Goal: Navigation & Orientation: Find specific page/section

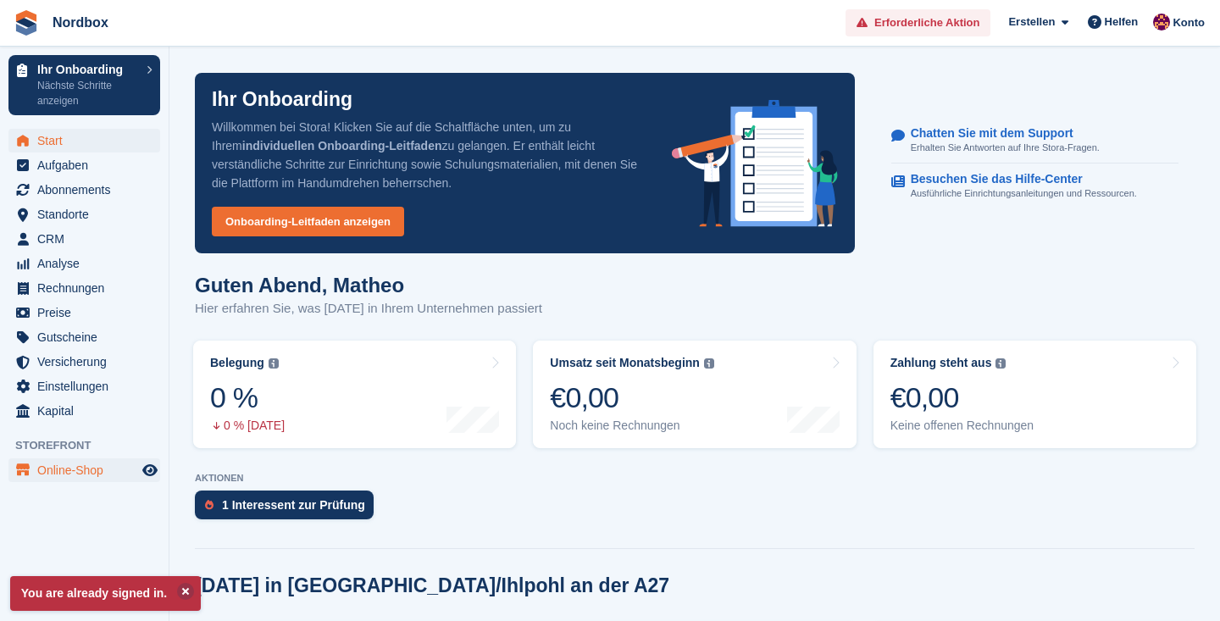
click at [94, 469] on span "Online-Shop" at bounding box center [88, 470] width 102 height 24
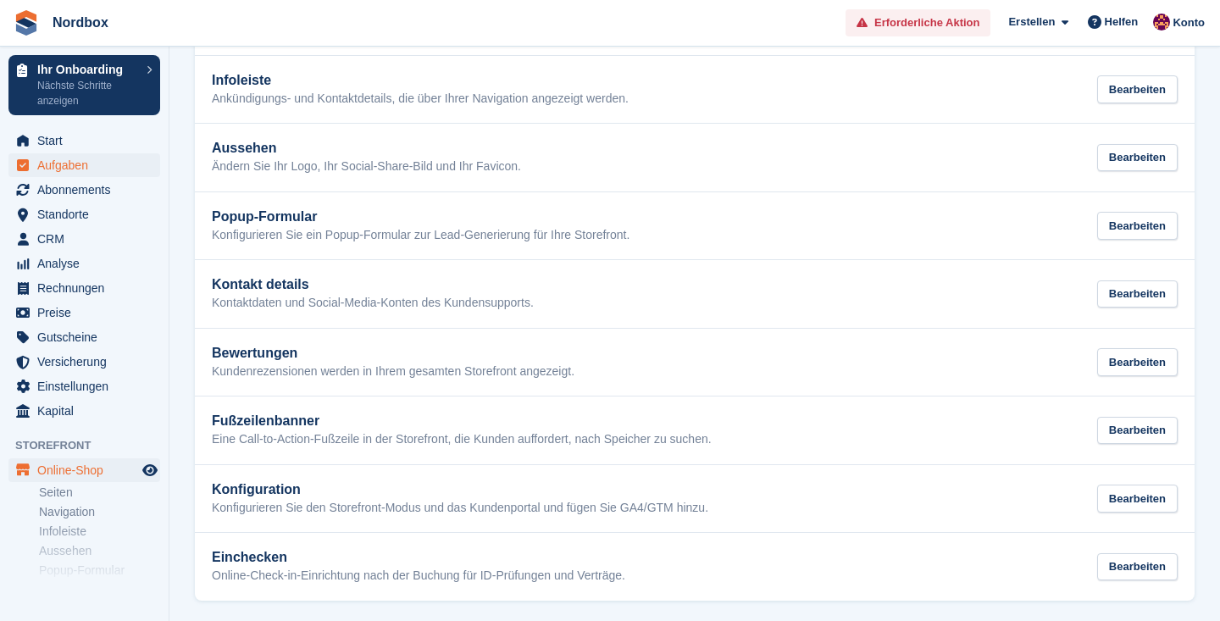
click at [55, 171] on span "Aufgaben" at bounding box center [88, 165] width 102 height 24
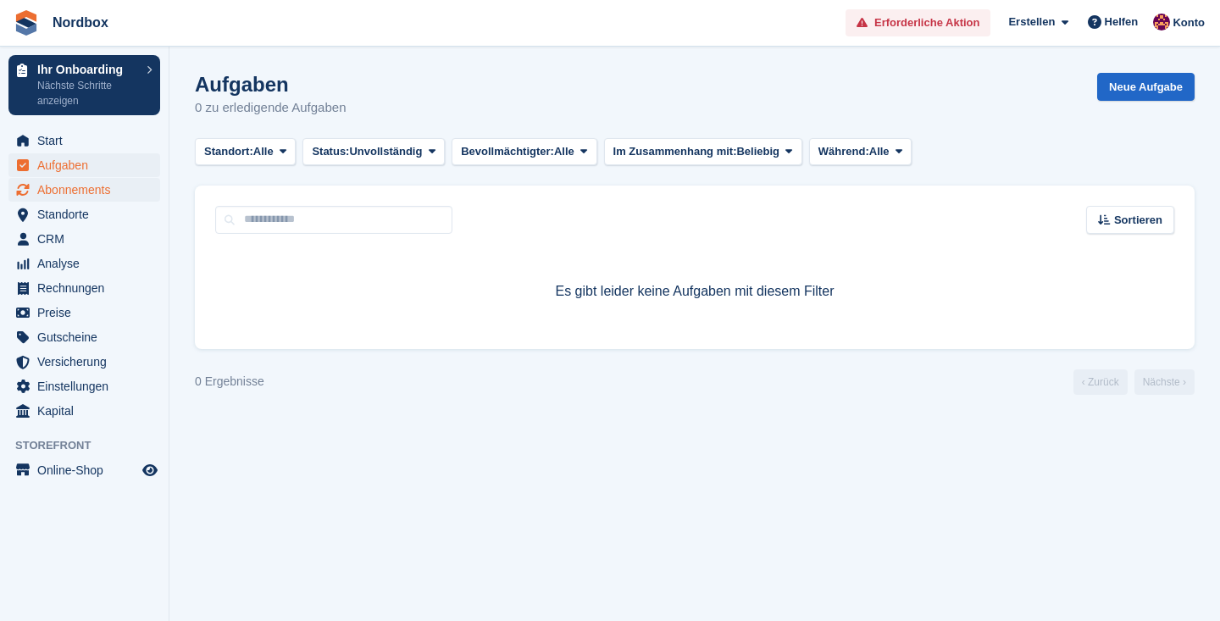
click at [65, 190] on span "Abonnements" at bounding box center [88, 190] width 102 height 24
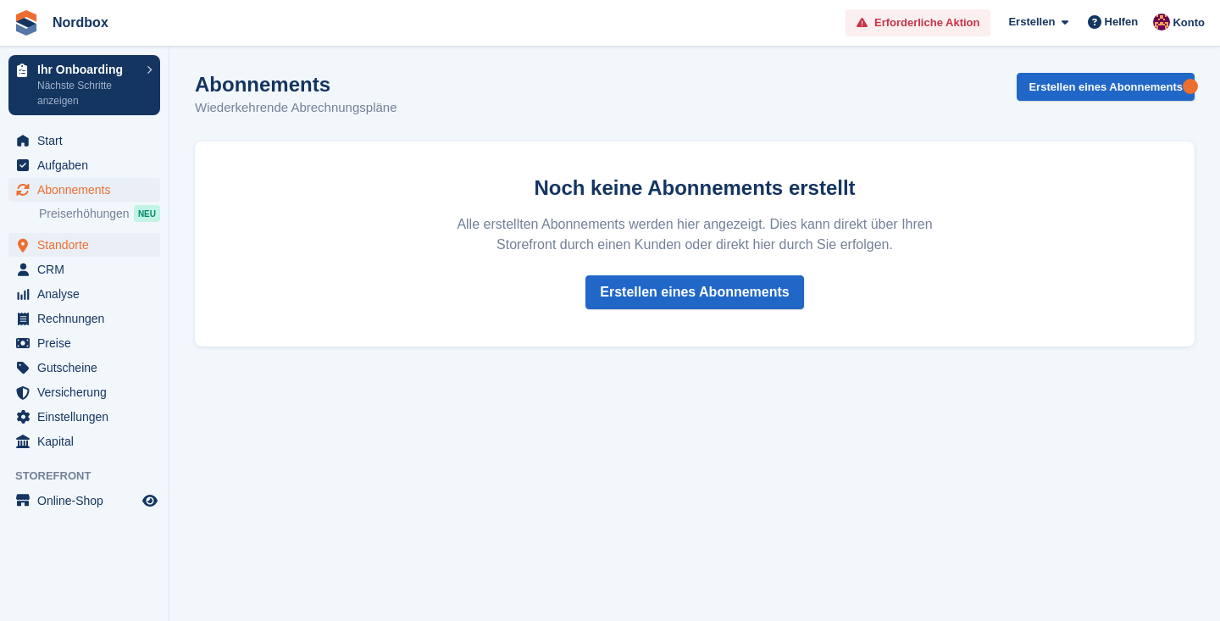
click at [72, 249] on span "Standorte" at bounding box center [88, 245] width 102 height 24
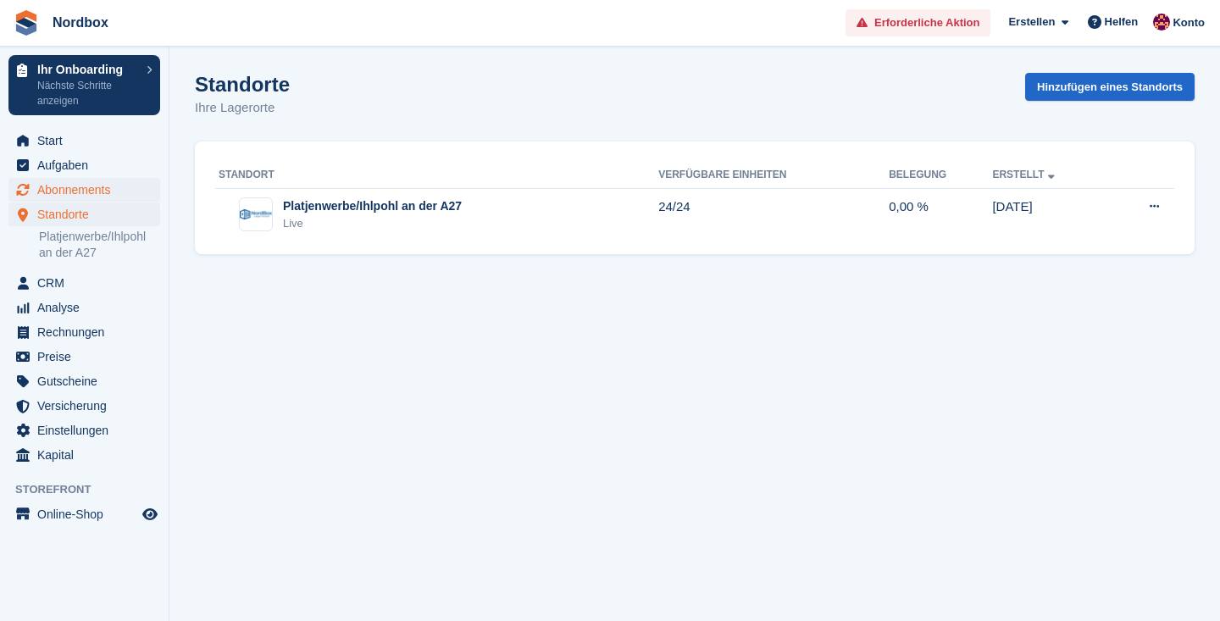
click at [69, 191] on span "Abonnements" at bounding box center [88, 190] width 102 height 24
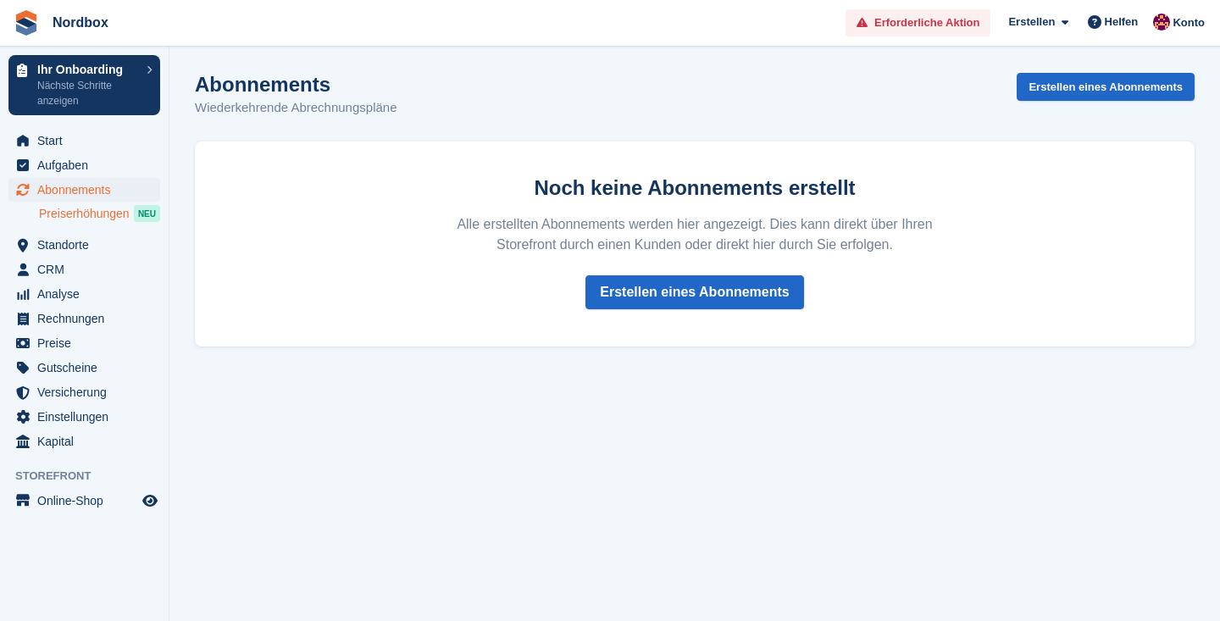
click at [47, 217] on span "Preiserhöhungen" at bounding box center [84, 214] width 91 height 16
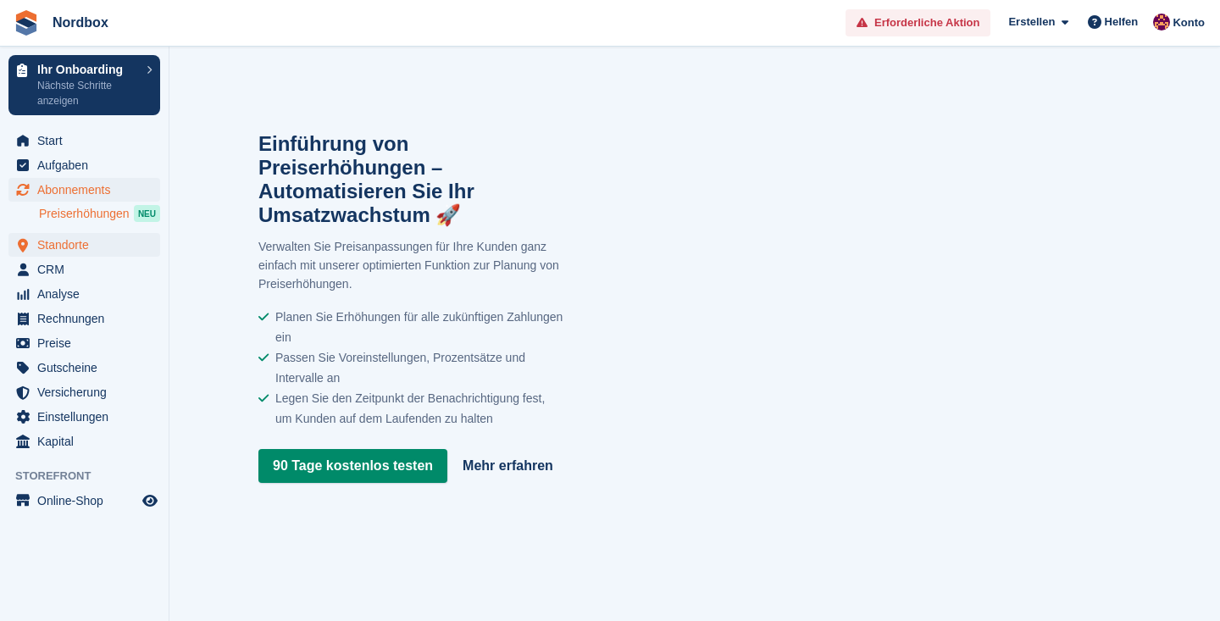
click at [66, 241] on span "Standorte" at bounding box center [88, 245] width 102 height 24
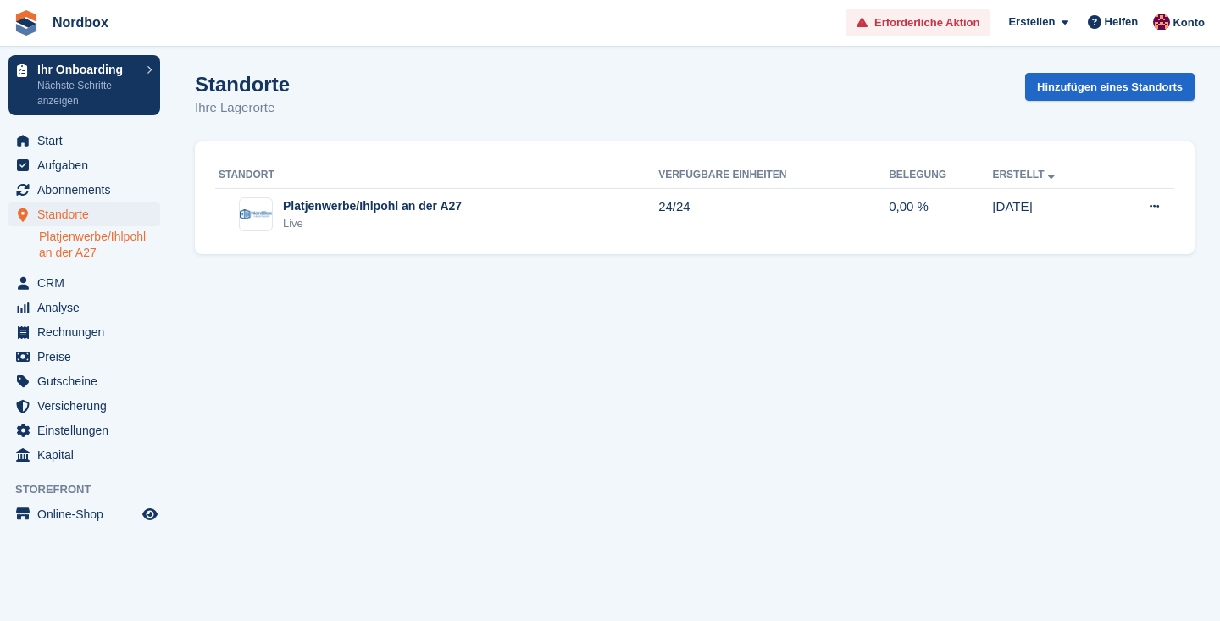
click at [85, 243] on link "Platjenwerbe/Ihlpohl an der A27" at bounding box center [99, 245] width 121 height 32
